Goal: Task Accomplishment & Management: Use online tool/utility

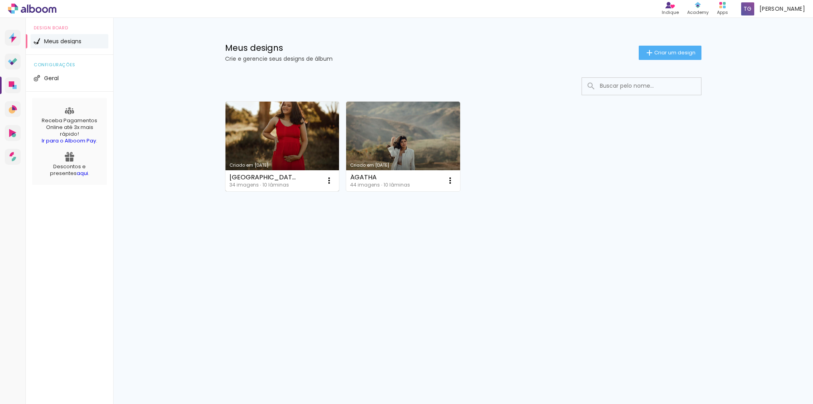
click at [296, 167] on link "Criado em [DATE]" at bounding box center [283, 147] width 114 height 90
click at [0, 0] on neon-animated-pages "Confirmar Cancelar" at bounding box center [0, 0] width 0 height 0
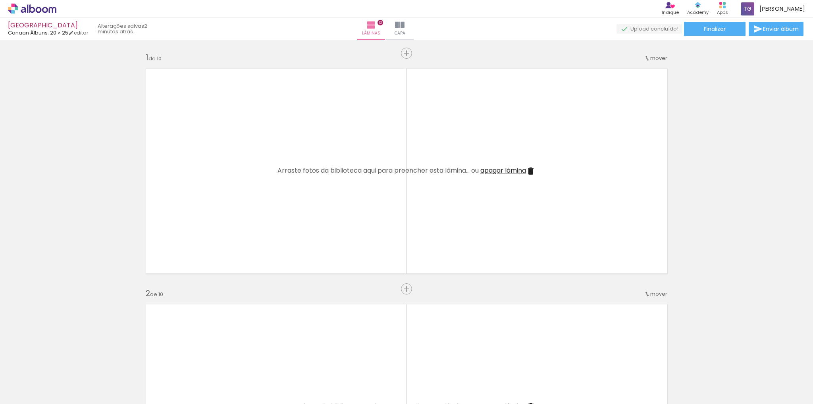
scroll to position [87, 0]
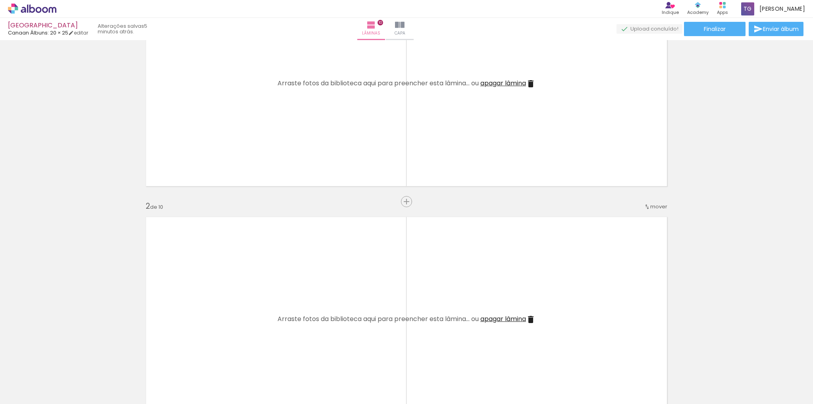
click at [64, 363] on iron-icon at bounding box center [62, 361] width 8 height 8
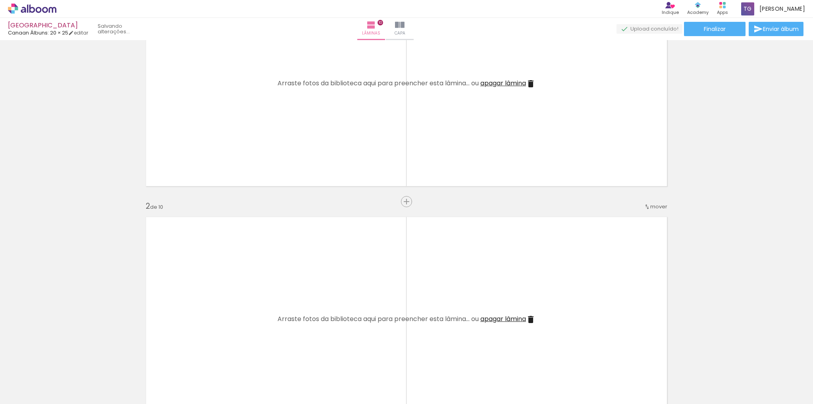
click at [64, 363] on iron-icon at bounding box center [62, 361] width 8 height 8
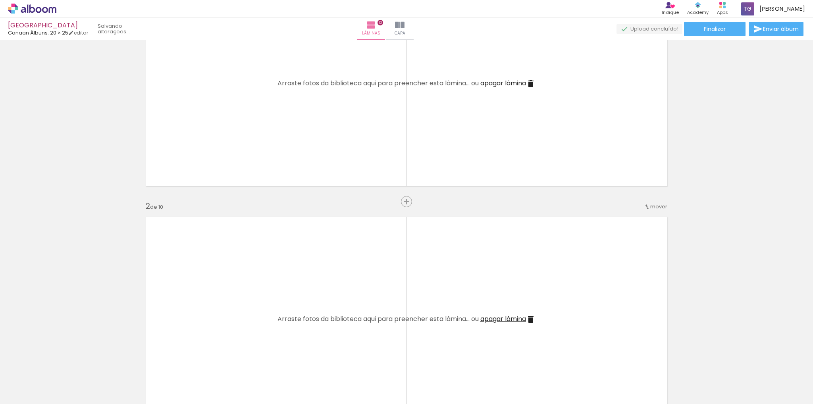
click at [64, 363] on iron-icon at bounding box center [62, 361] width 8 height 8
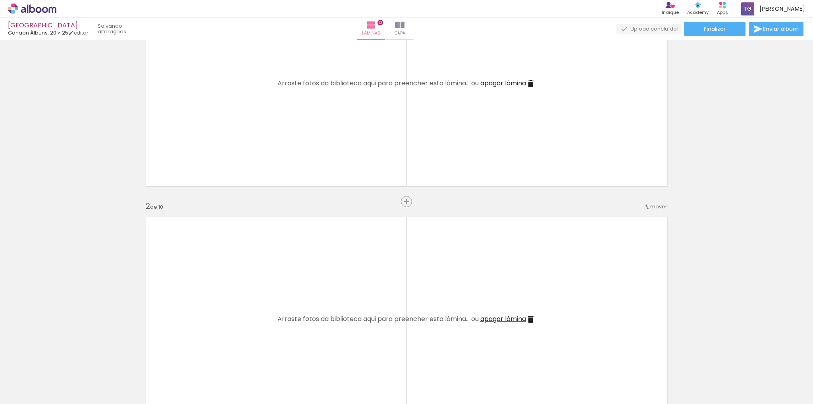
click at [64, 363] on iron-icon at bounding box center [62, 361] width 8 height 8
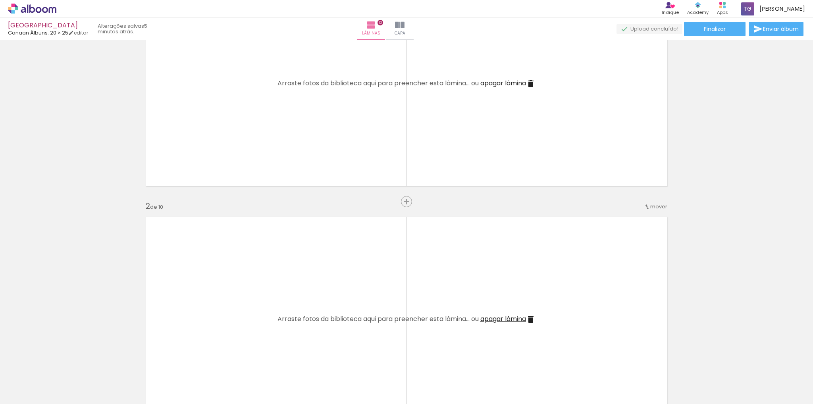
click at [64, 363] on iron-icon at bounding box center [62, 361] width 8 height 8
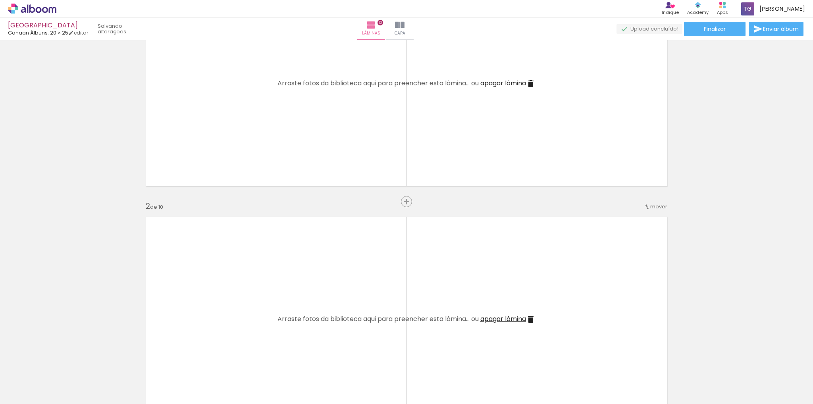
click at [64, 363] on iron-icon at bounding box center [62, 361] width 8 height 8
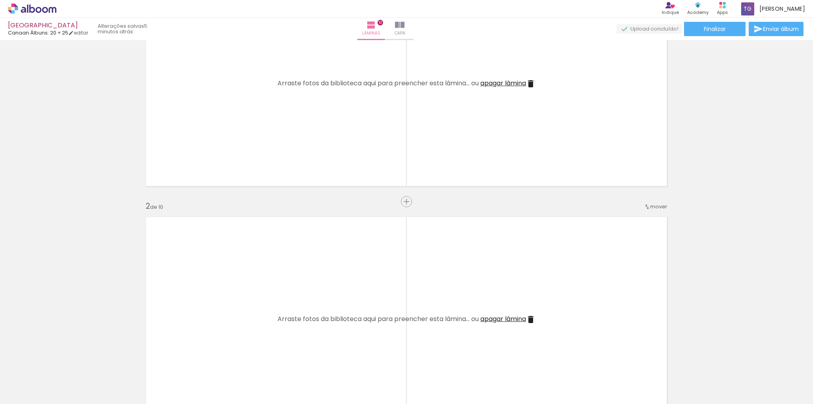
click at [64, 363] on iron-icon at bounding box center [62, 361] width 8 height 8
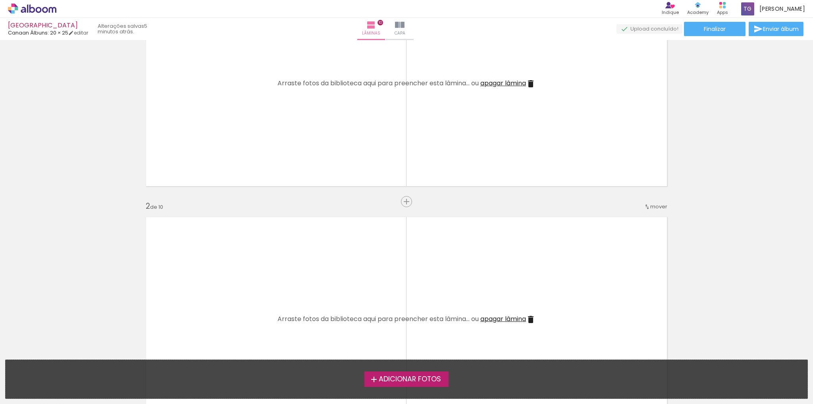
click at [397, 382] on span "Adicionar Fotos" at bounding box center [410, 379] width 62 height 7
click at [0, 0] on input "file" at bounding box center [0, 0] width 0 height 0
